Goal: Use online tool/utility: Utilize a website feature to perform a specific function

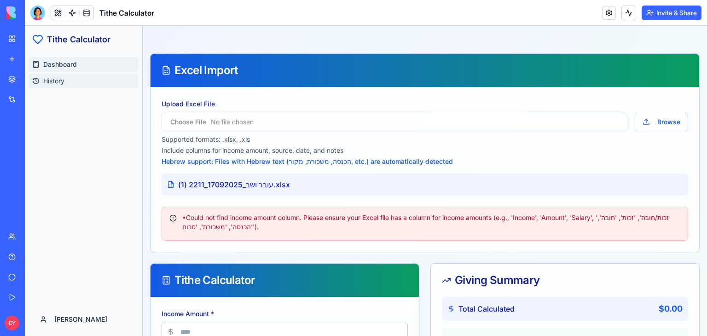
click at [72, 85] on link "History" at bounding box center [84, 81] width 110 height 15
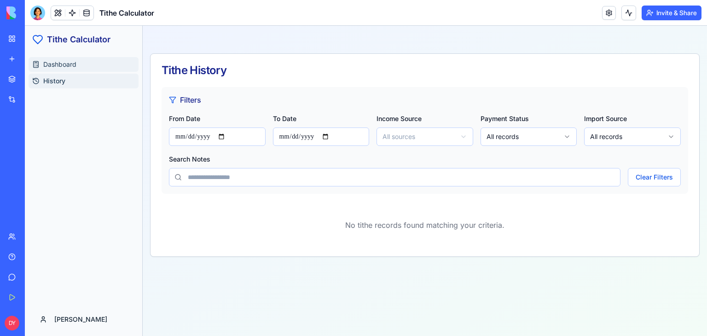
click at [72, 71] on link "Dashboard" at bounding box center [84, 64] width 110 height 15
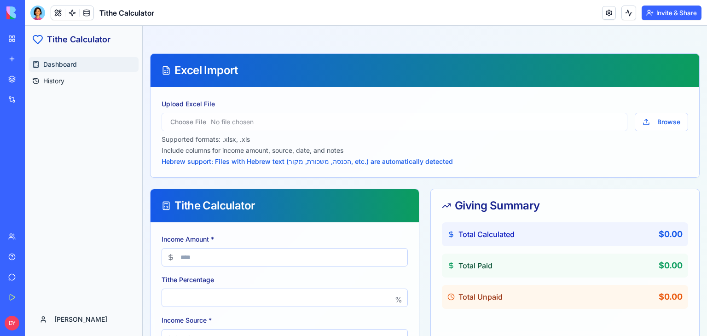
click at [62, 40] on h1 "Tithe Calculator" at bounding box center [79, 39] width 64 height 13
click at [37, 12] on div at bounding box center [37, 13] width 15 height 15
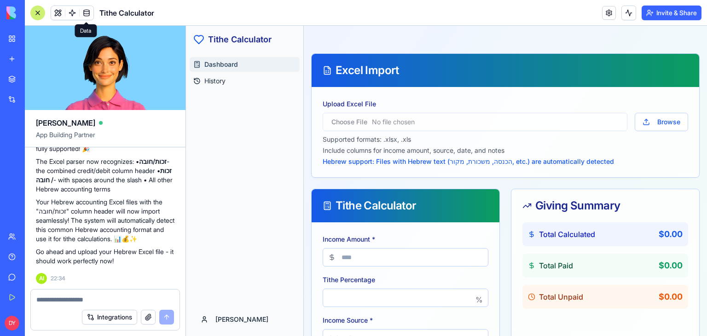
click at [88, 17] on span at bounding box center [87, 13] width 26 height 26
click at [88, 17] on link at bounding box center [87, 13] width 14 height 14
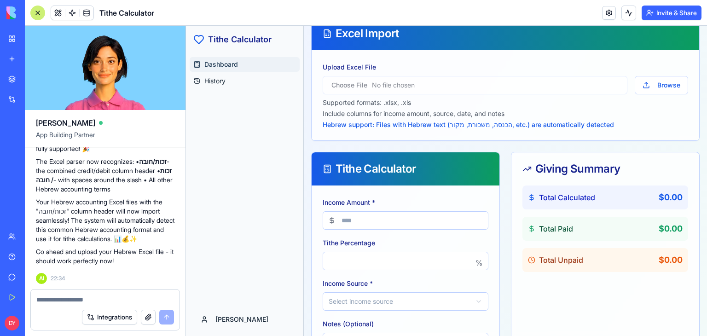
scroll to position [39, 0]
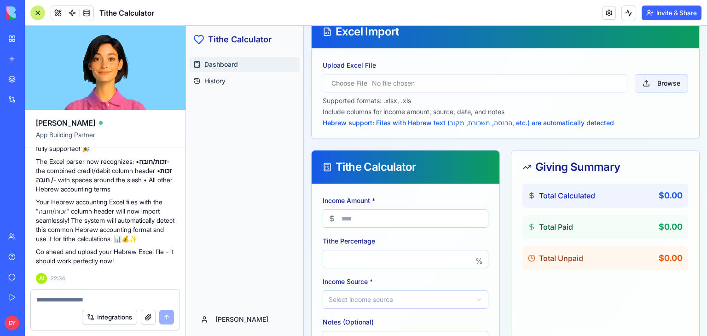
click at [645, 85] on button "Browse" at bounding box center [661, 83] width 53 height 18
type input "**********"
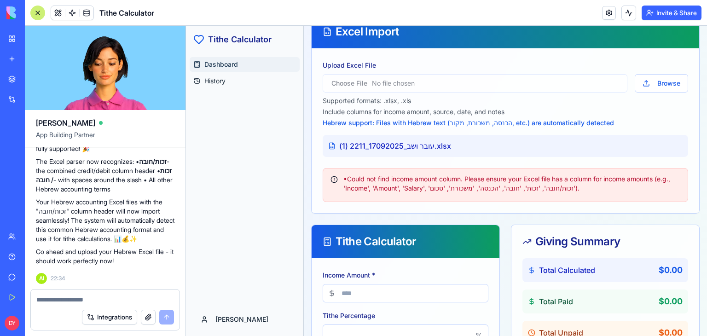
click at [108, 297] on textarea at bounding box center [105, 299] width 138 height 9
type textarea "**********"
